Goal: Task Accomplishment & Management: Use online tool/utility

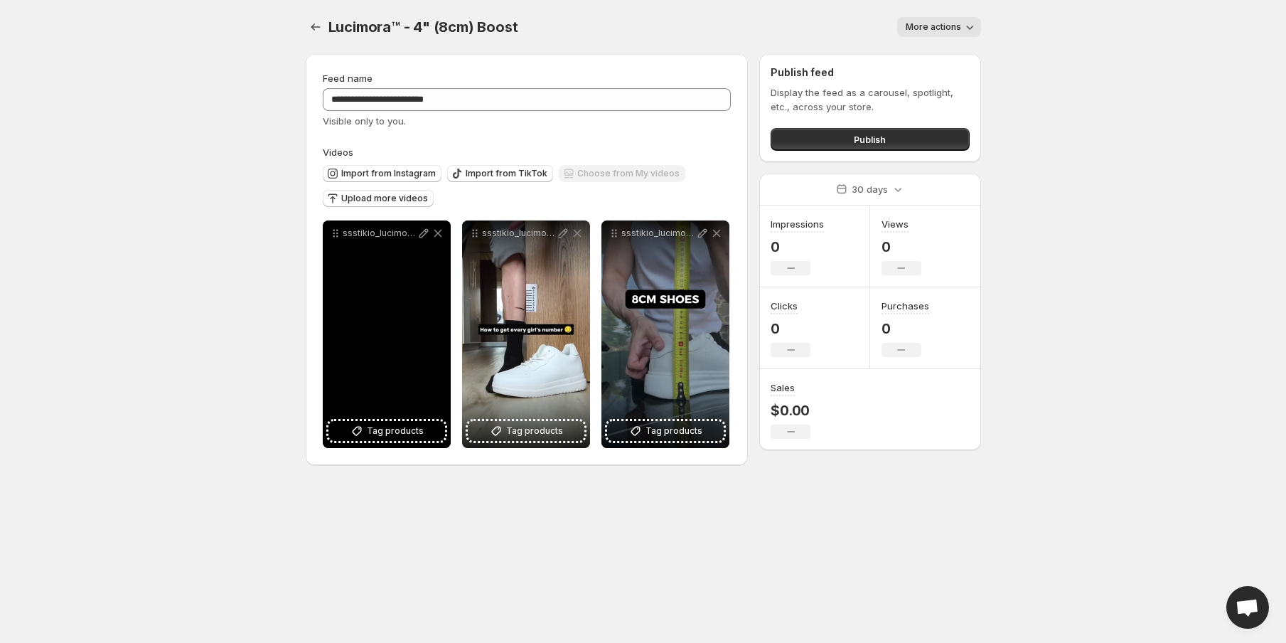
click at [384, 328] on div "ssstikio_lucimoraco_1755530455303" at bounding box center [387, 333] width 128 height 227
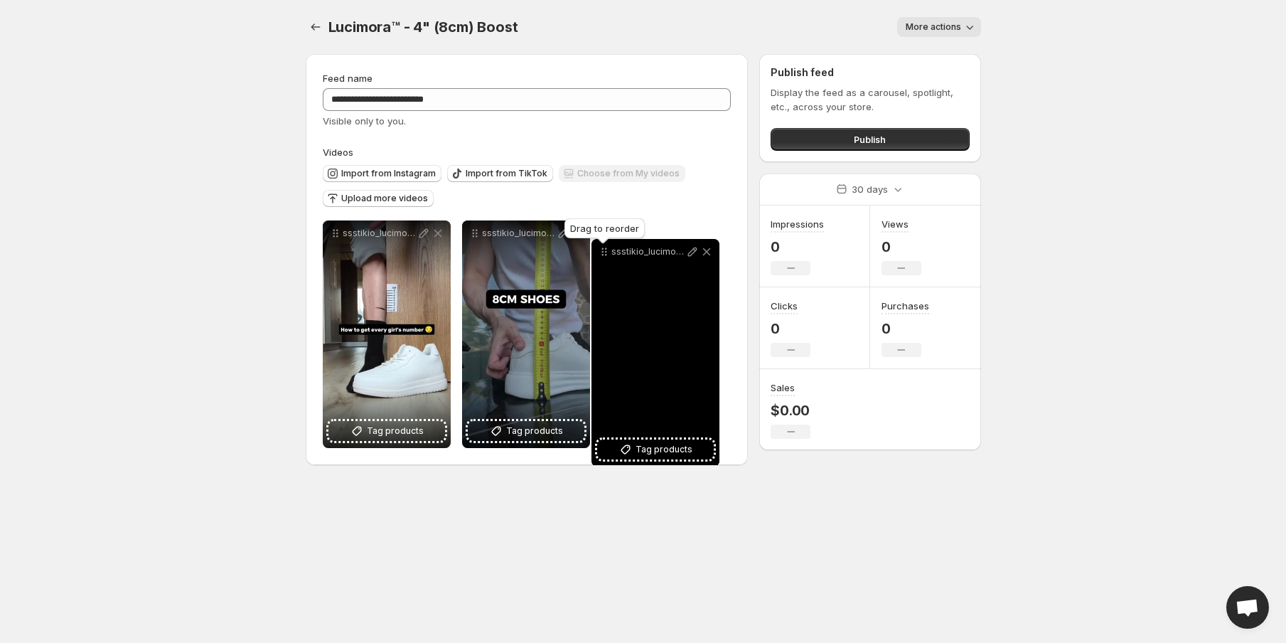
drag, startPoint x: 335, startPoint y: 230, endPoint x: 603, endPoint y: 248, distance: 269.3
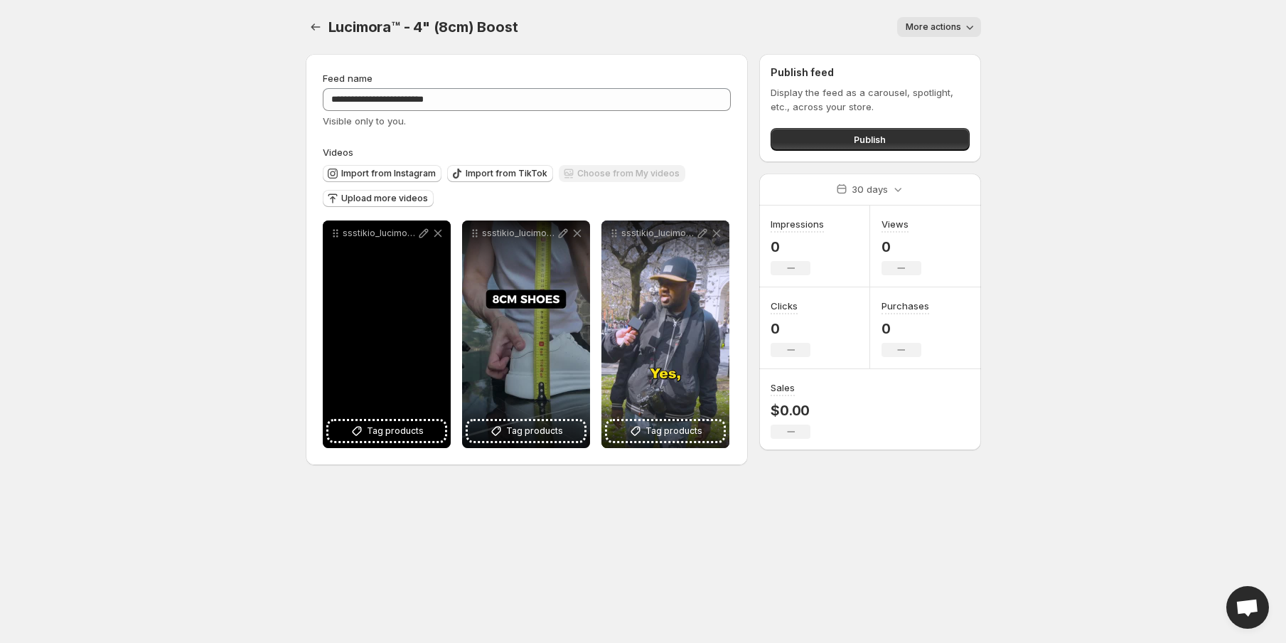
click at [382, 311] on div "ssstikio_lucimoraco_1755529162698" at bounding box center [387, 333] width 128 height 227
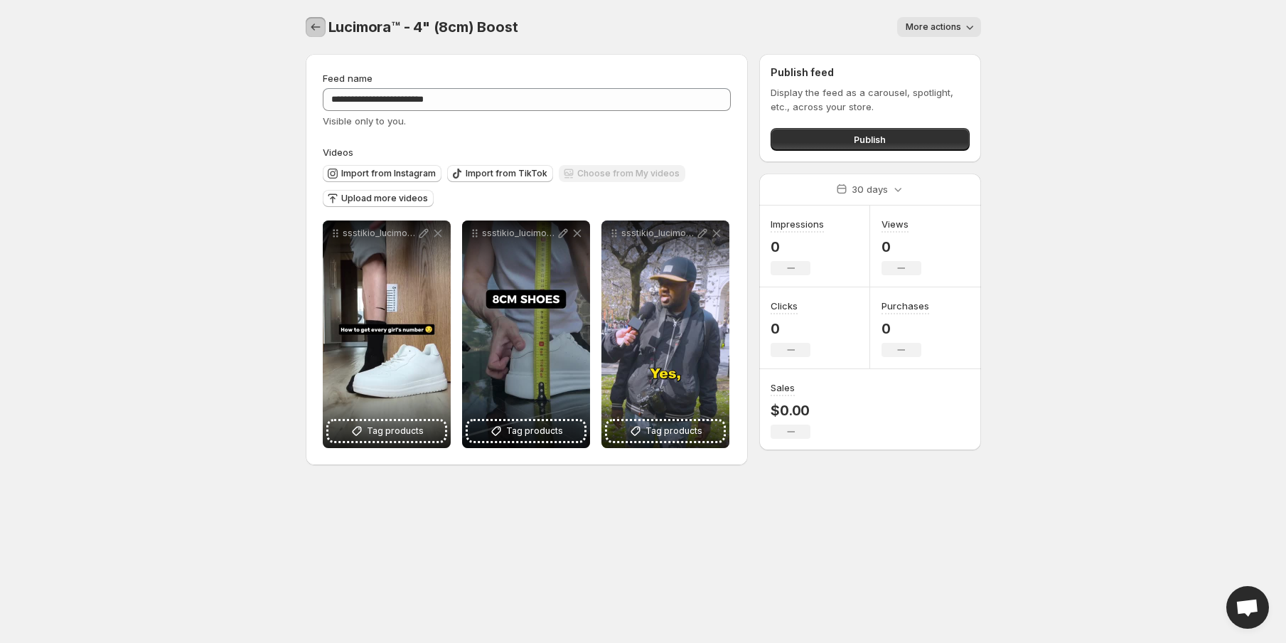
click at [323, 29] on button "Settings" at bounding box center [316, 27] width 20 height 20
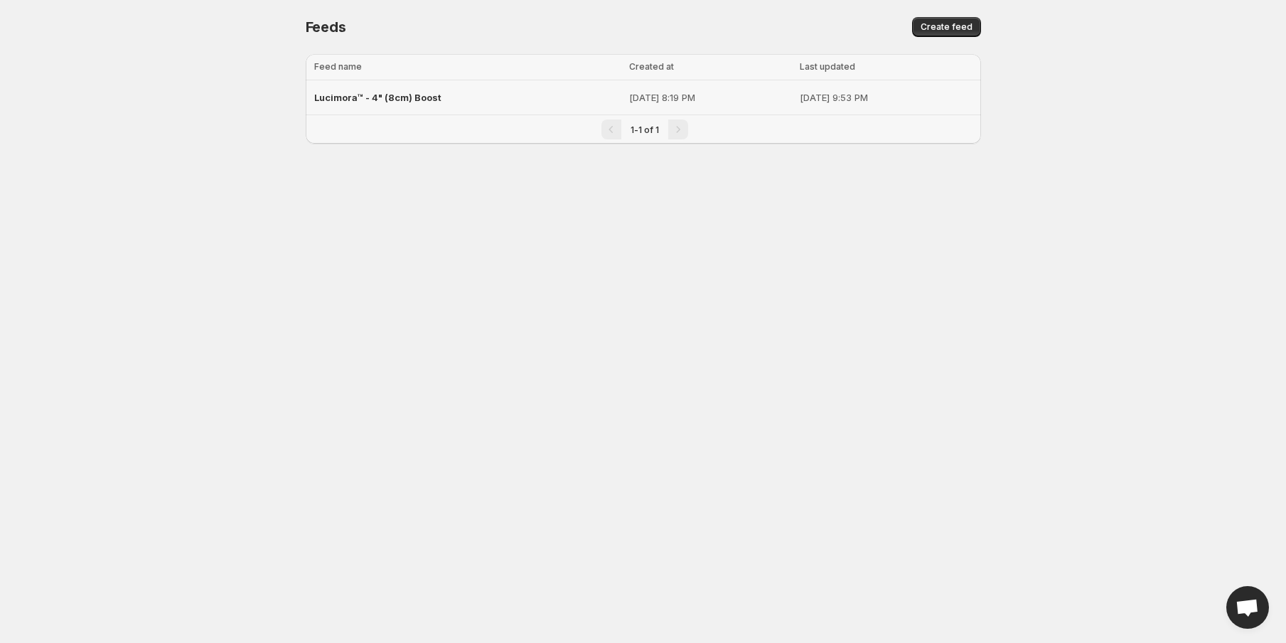
click at [625, 85] on td "[DATE] 8:19 PM" at bounding box center [710, 97] width 171 height 35
